Goal: Task Accomplishment & Management: Manage account settings

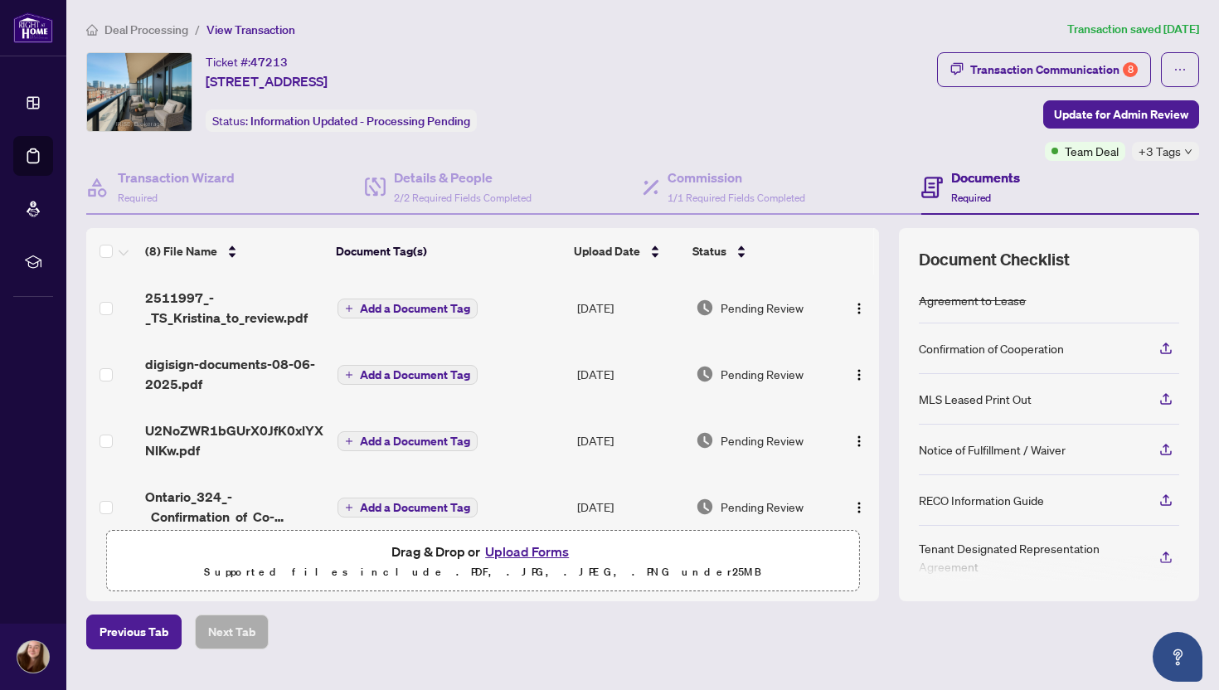
click at [502, 543] on button "Upload Forms" at bounding box center [527, 552] width 94 height 22
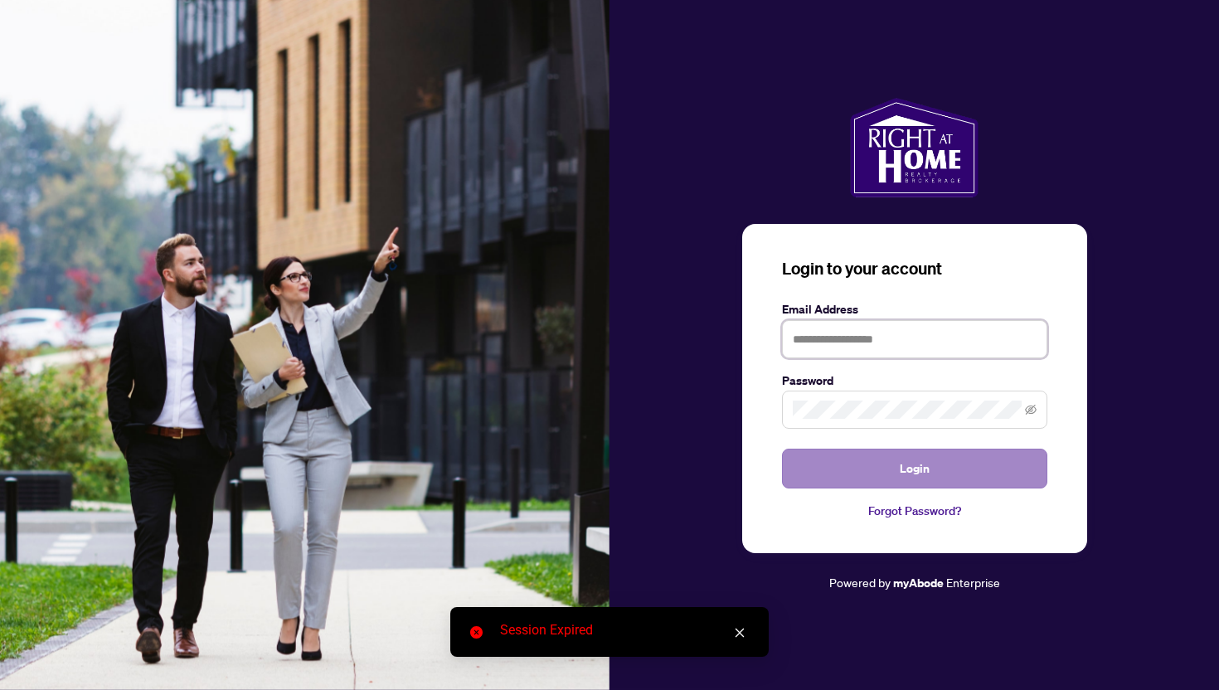
type input "**********"
click at [835, 475] on button "Login" at bounding box center [914, 469] width 265 height 40
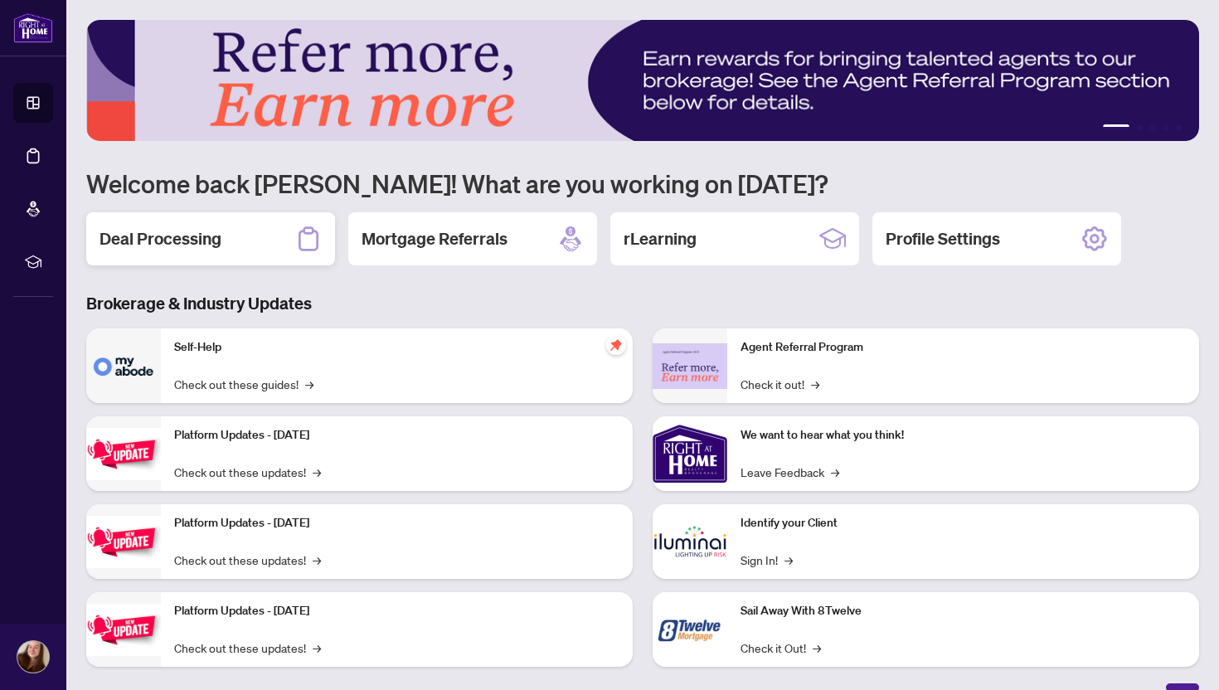
click at [135, 243] on h2 "Deal Processing" at bounding box center [160, 238] width 122 height 23
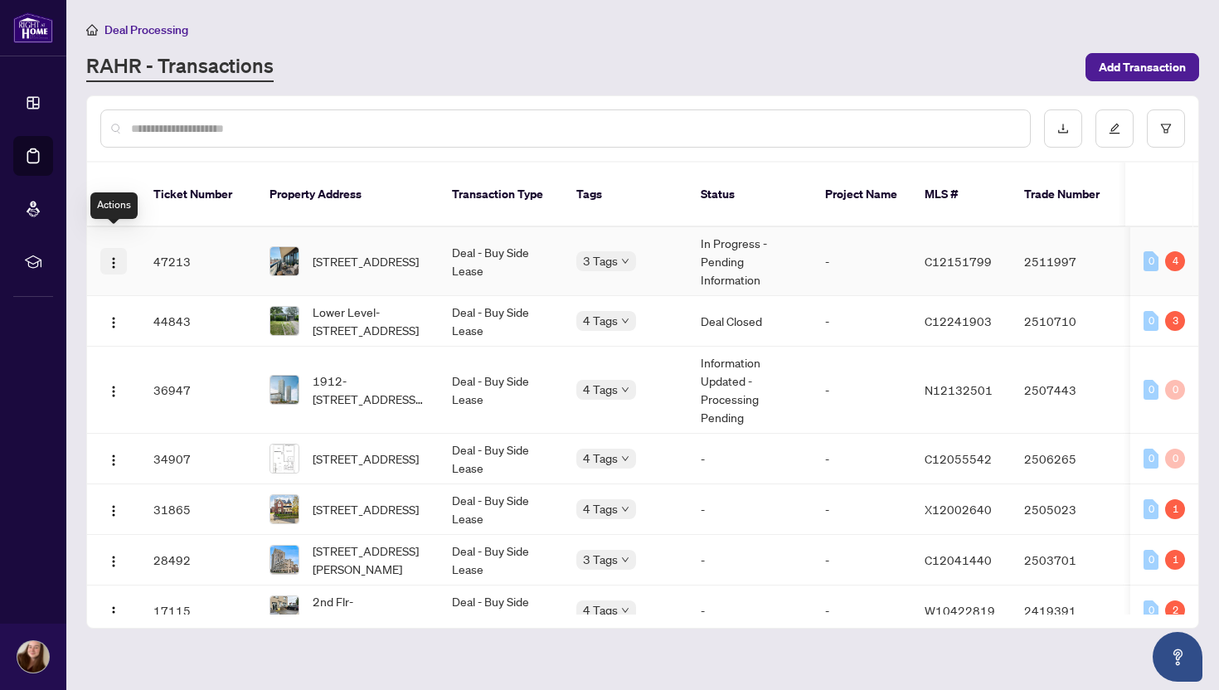
click at [117, 256] on img "button" at bounding box center [113, 262] width 13 height 13
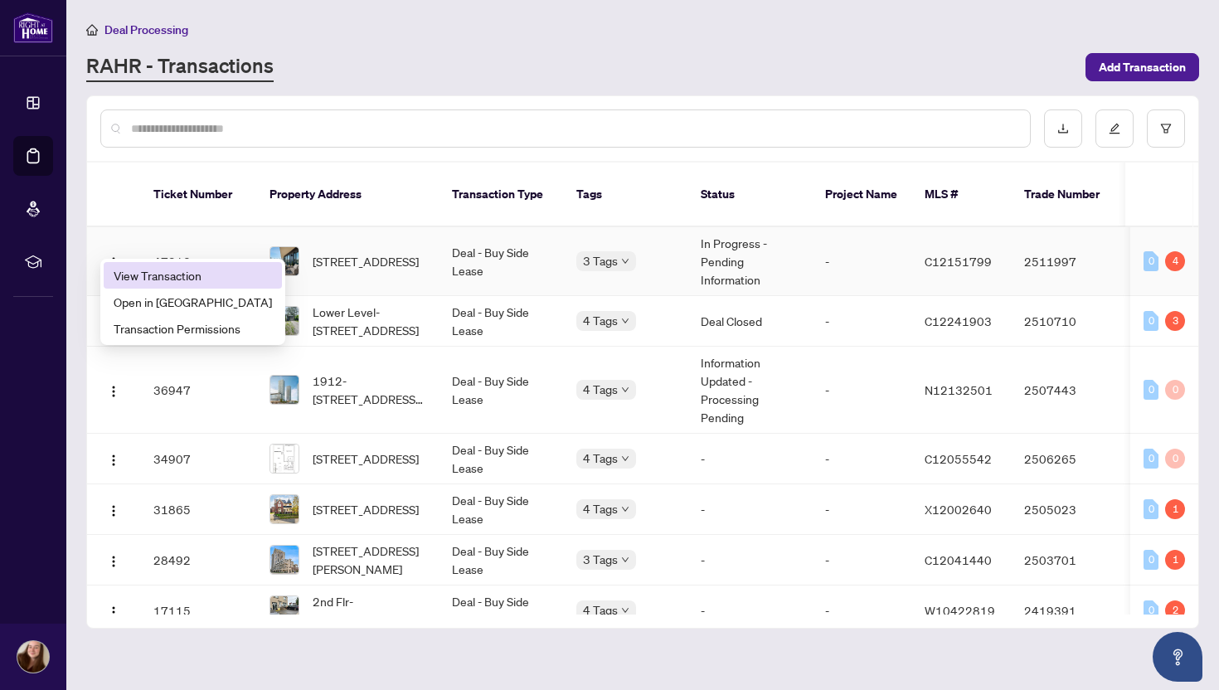
click at [129, 267] on span "View Transaction" at bounding box center [193, 275] width 158 height 18
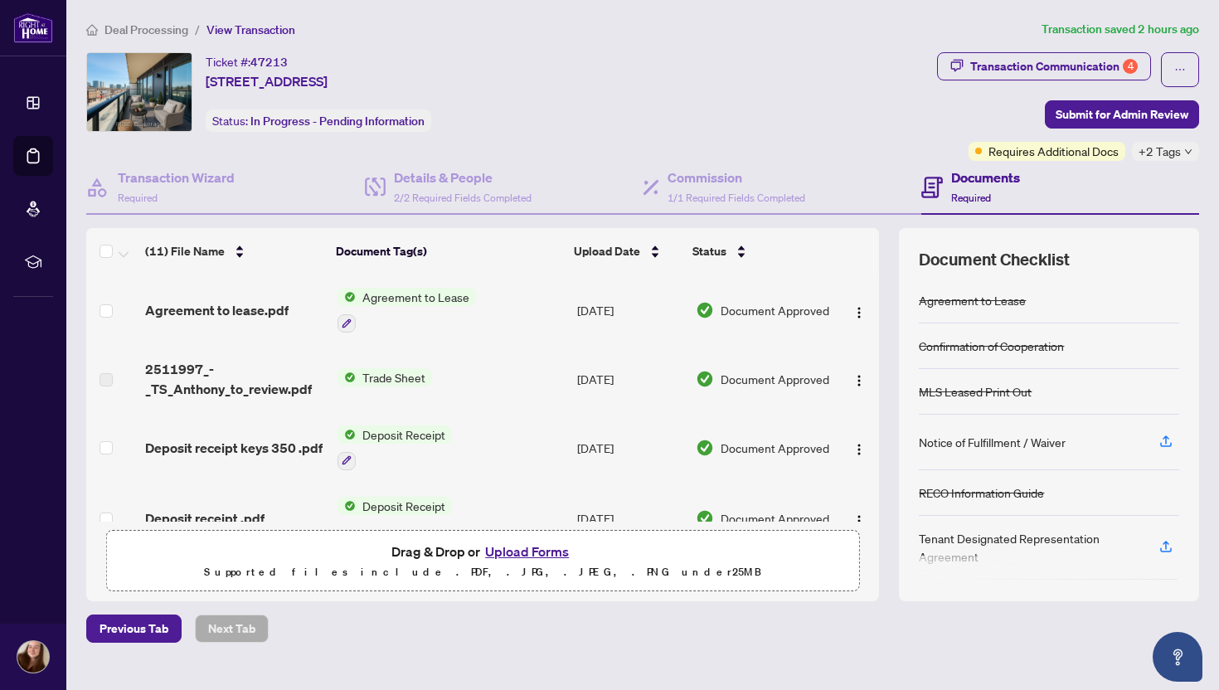
click at [521, 550] on button "Upload Forms" at bounding box center [527, 552] width 94 height 22
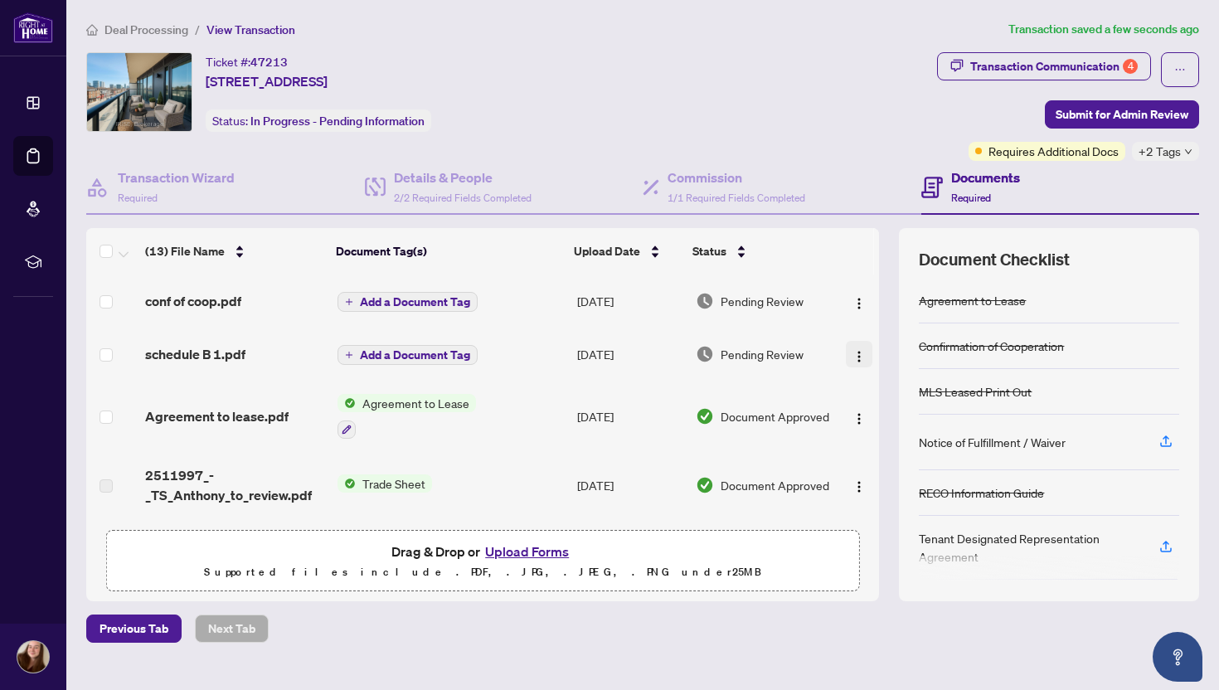
click at [855, 350] on img "button" at bounding box center [858, 356] width 13 height 13
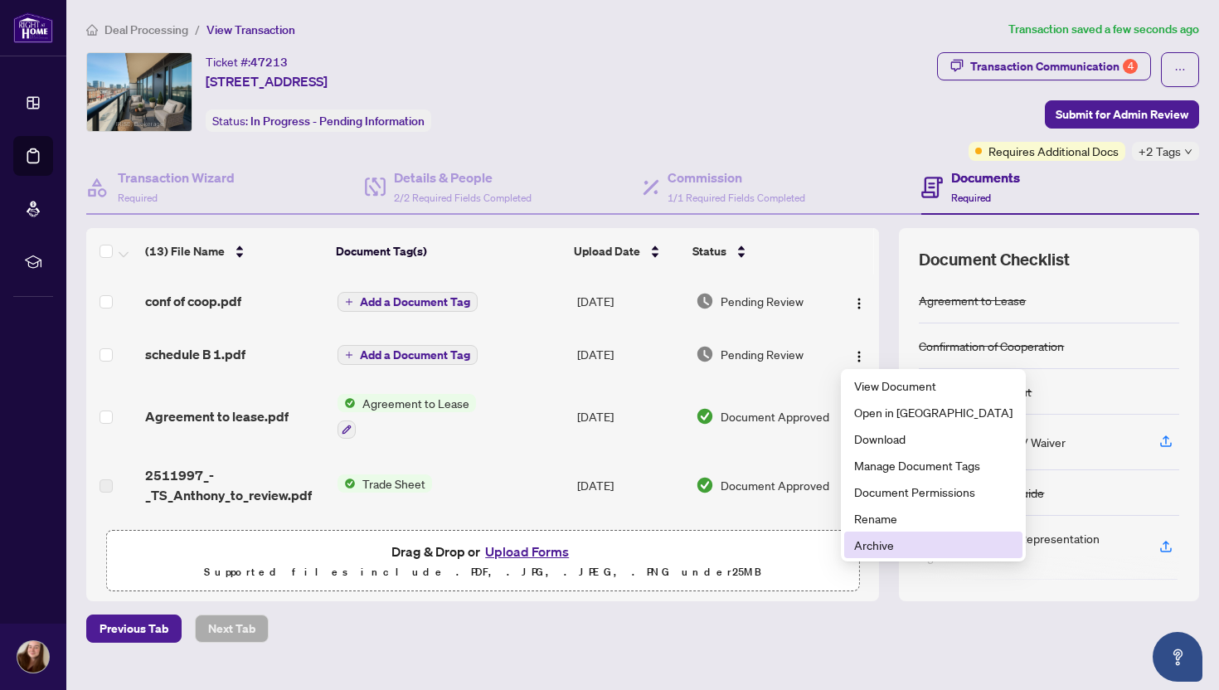
click at [865, 538] on span "Archive" at bounding box center [933, 545] width 158 height 18
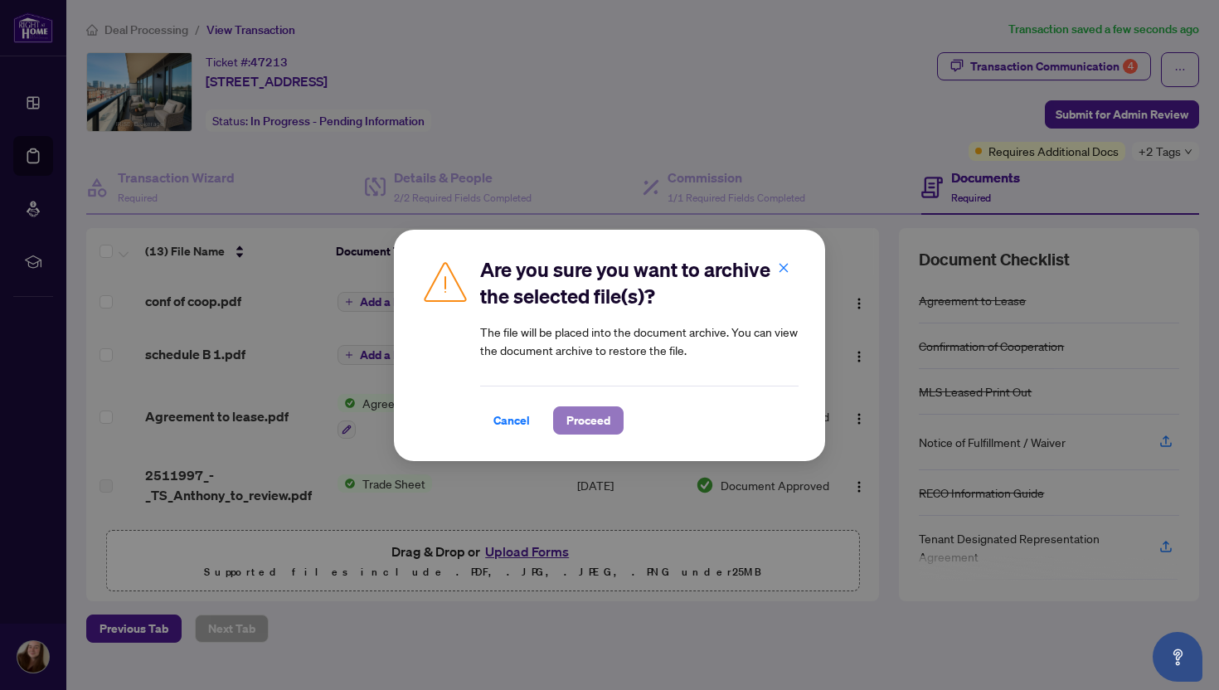
click at [618, 429] on button "Proceed" at bounding box center [588, 420] width 70 height 28
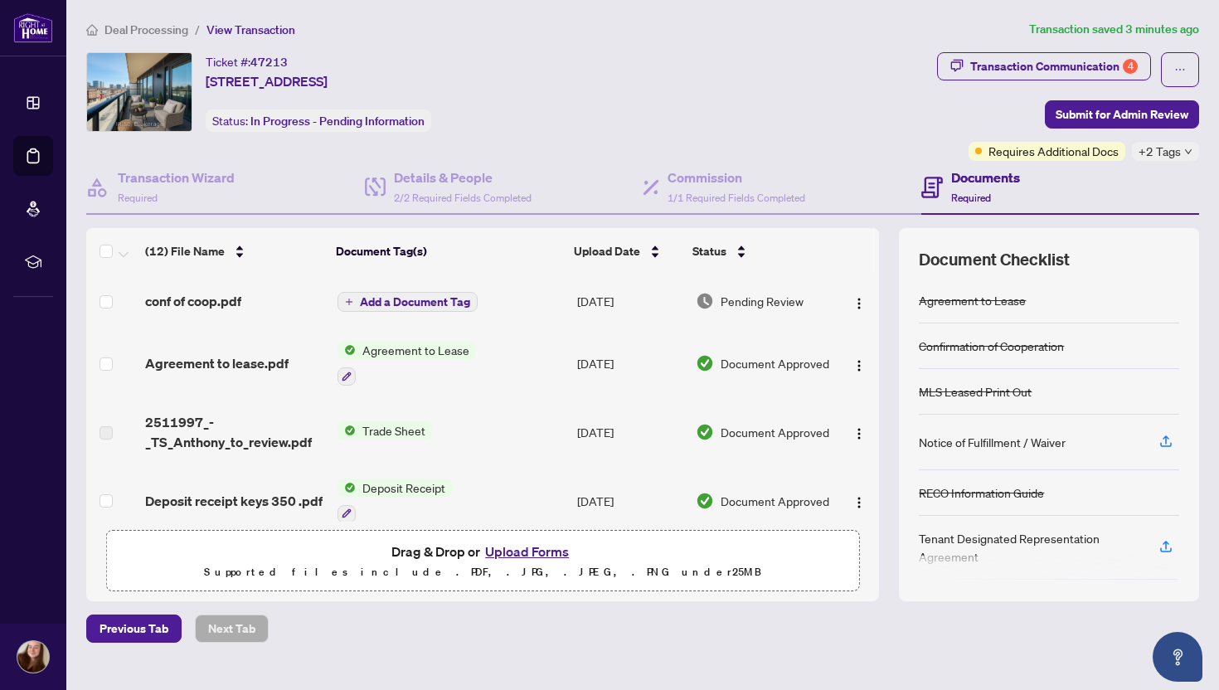
click at [539, 558] on button "Upload Forms" at bounding box center [527, 552] width 94 height 22
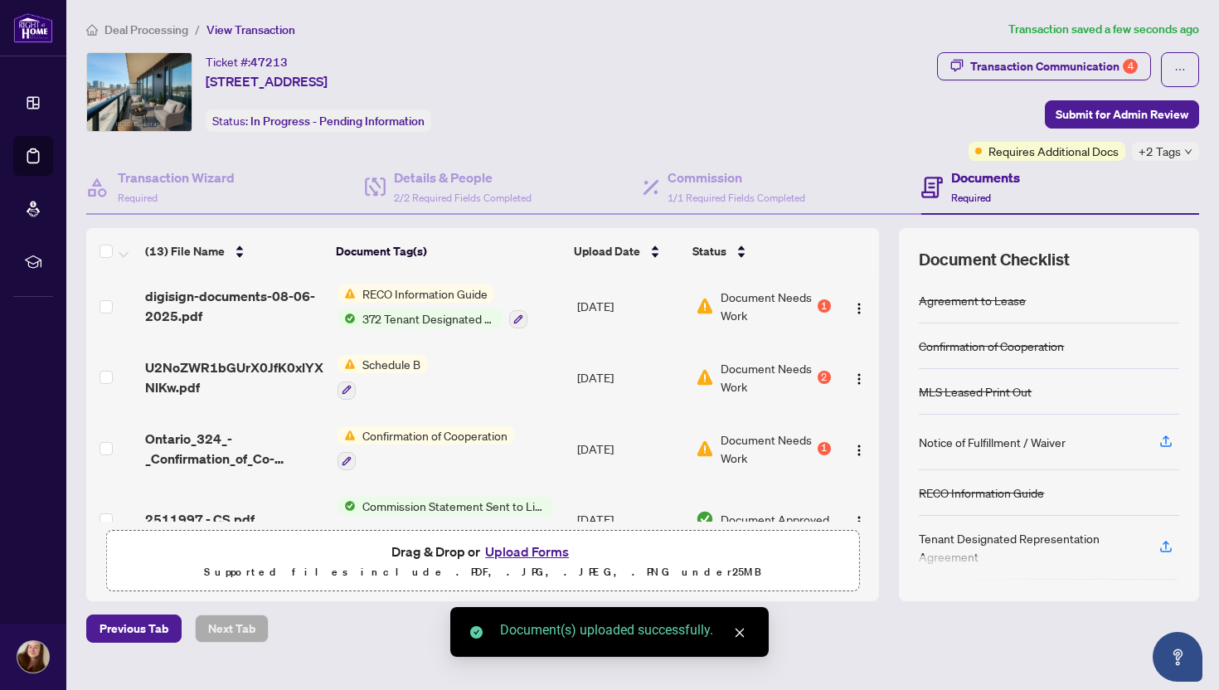
scroll to position [534, 0]
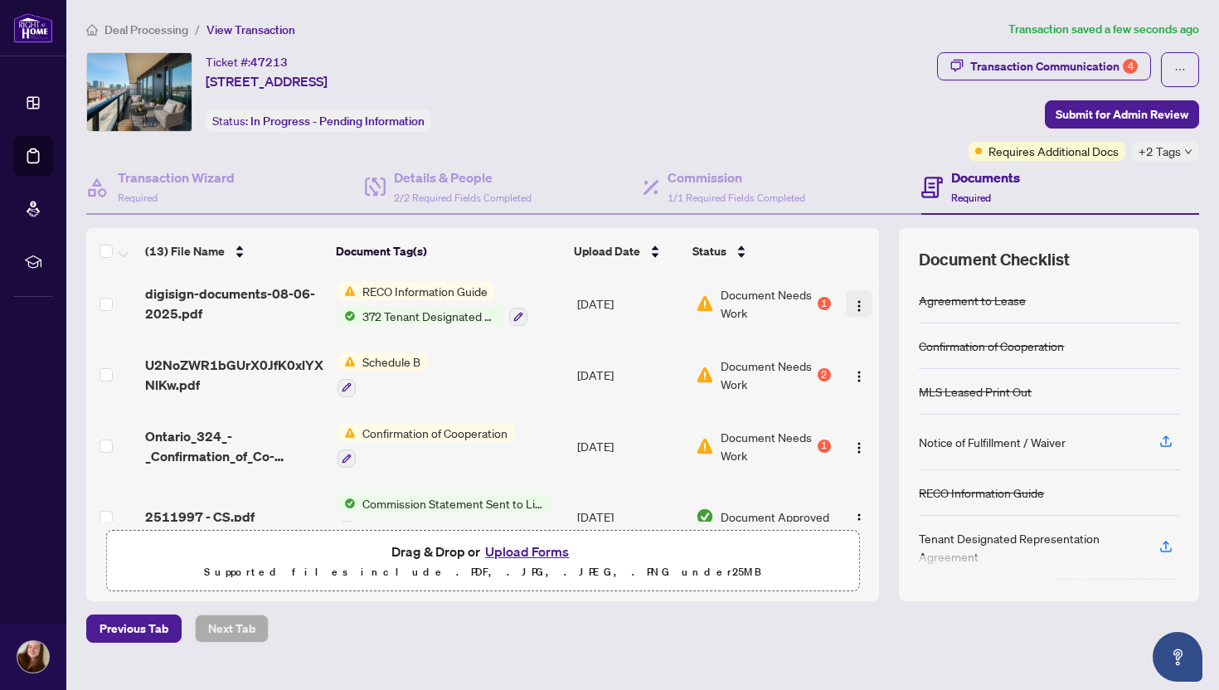
click at [857, 303] on img "button" at bounding box center [858, 305] width 13 height 13
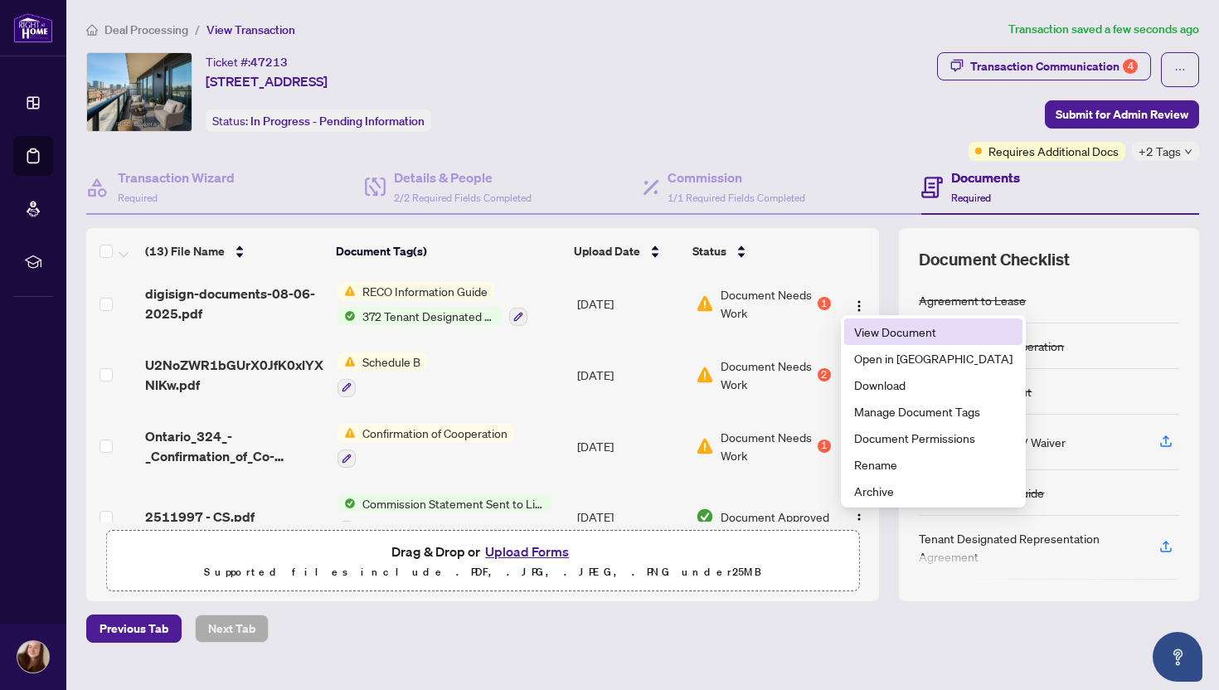
click at [862, 333] on span "View Document" at bounding box center [933, 332] width 158 height 18
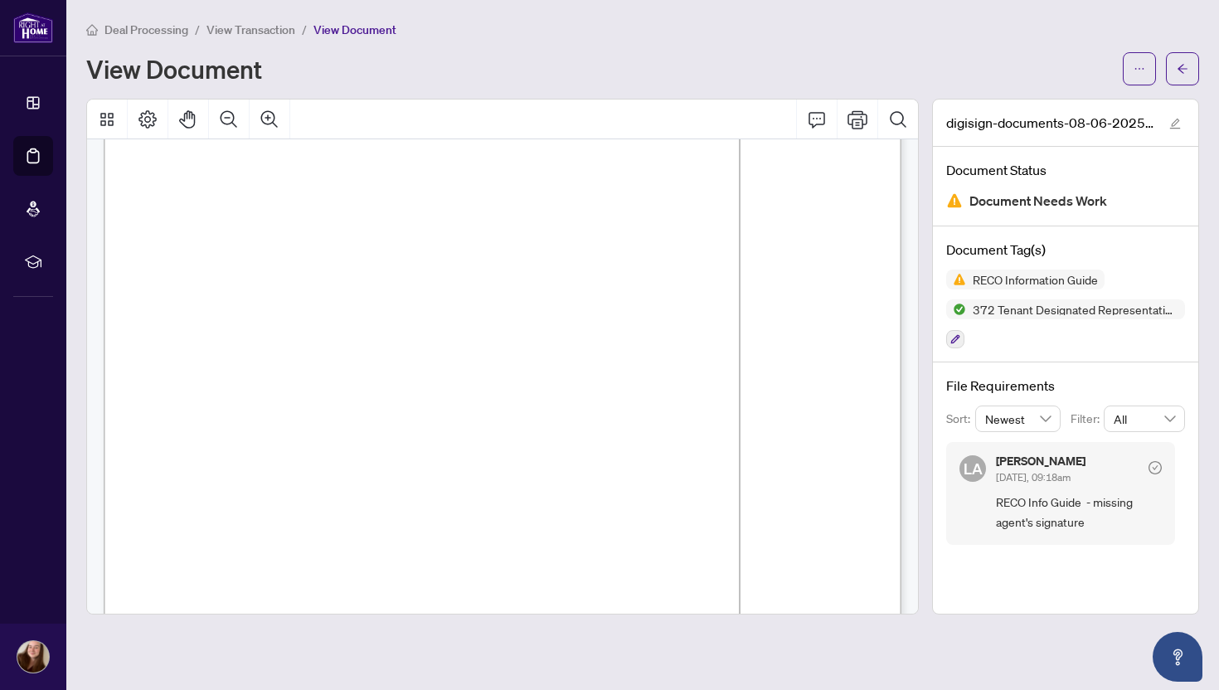
scroll to position [12775, 0]
